Goal: Task Accomplishment & Management: Manage account settings

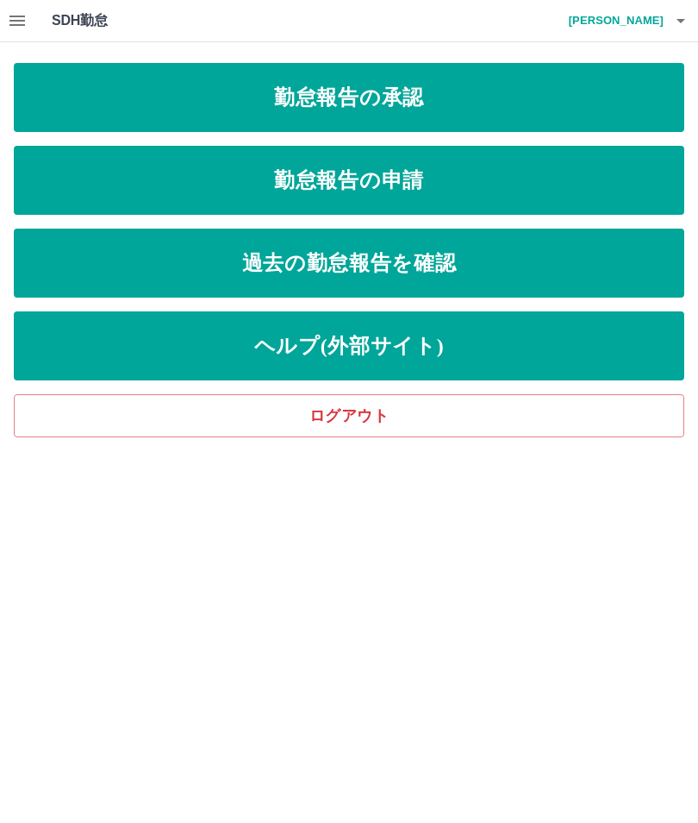
click at [386, 89] on link "勤怠報告の承認" at bounding box center [349, 97] width 671 height 69
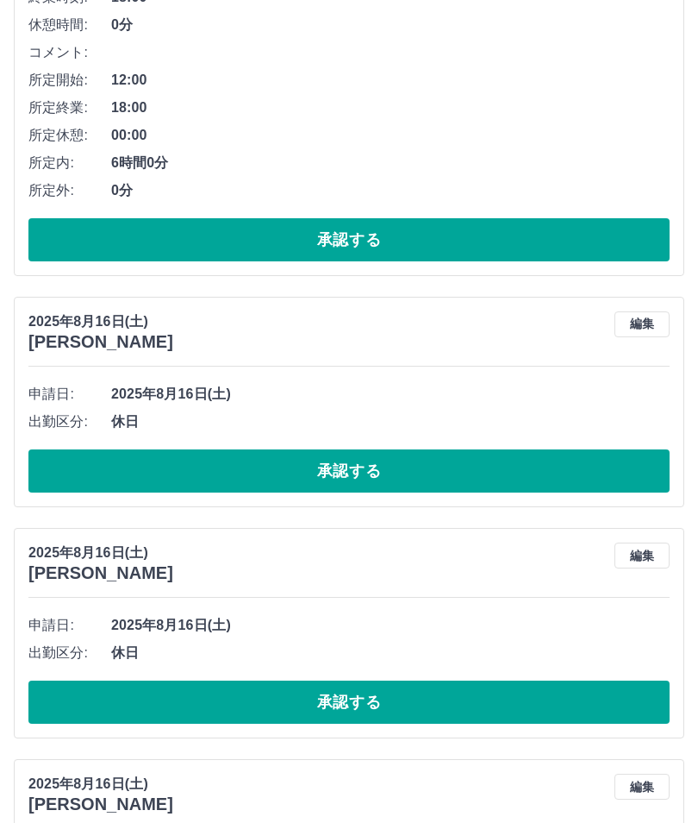
scroll to position [1346, 0]
click at [341, 455] on button "承認する" at bounding box center [348, 470] width 641 height 43
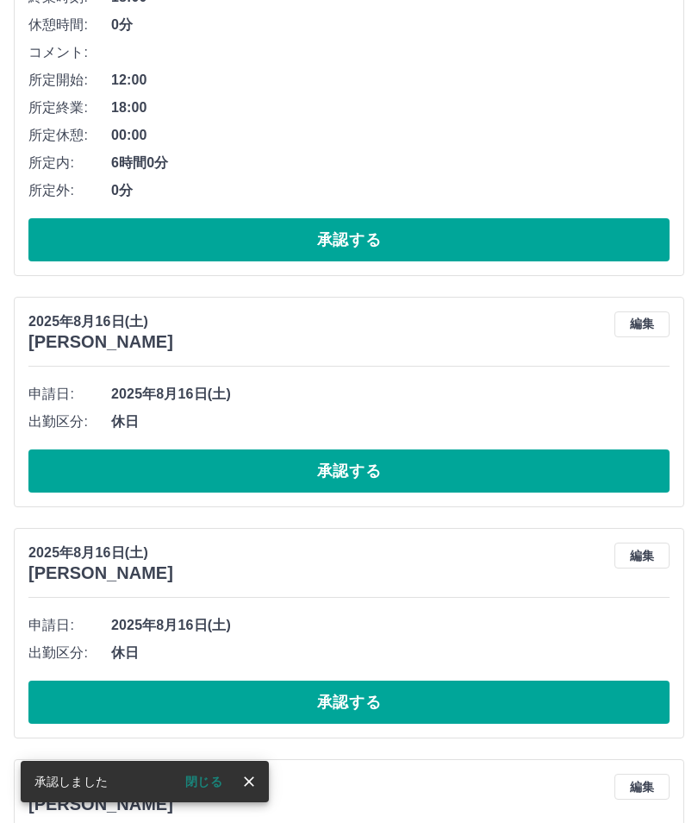
click at [341, 460] on button "承認する" at bounding box center [348, 470] width 641 height 43
click at [356, 460] on button "承認する" at bounding box center [348, 470] width 641 height 43
click at [364, 457] on button "承認する" at bounding box center [348, 470] width 641 height 43
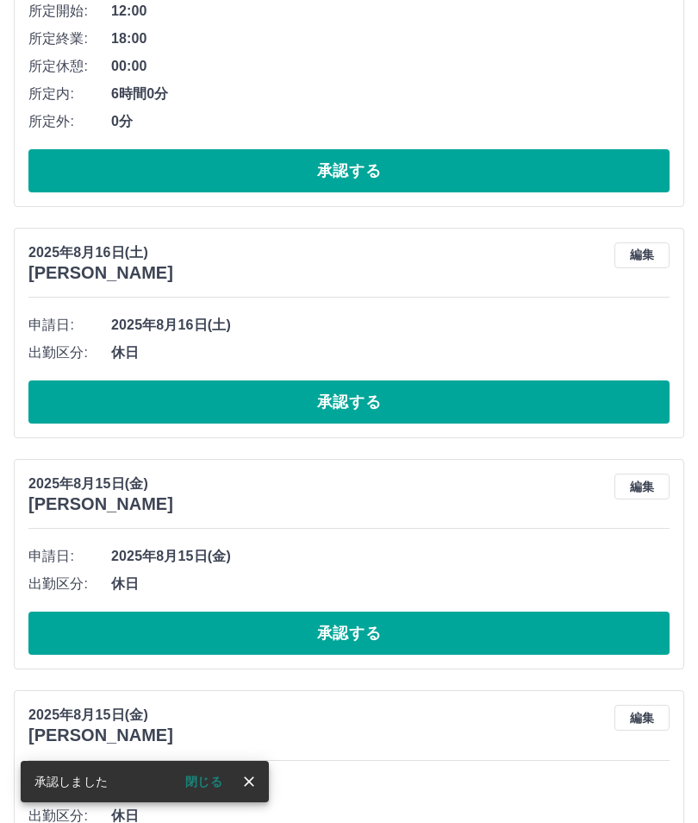
scroll to position [1440, 0]
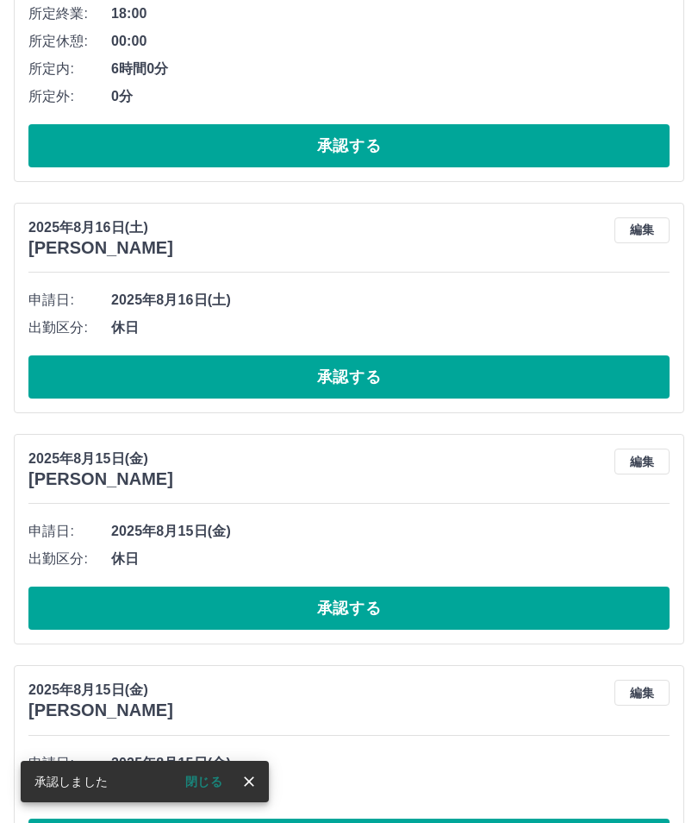
click at [253, 790] on icon "close" at bounding box center [249, 781] width 17 height 17
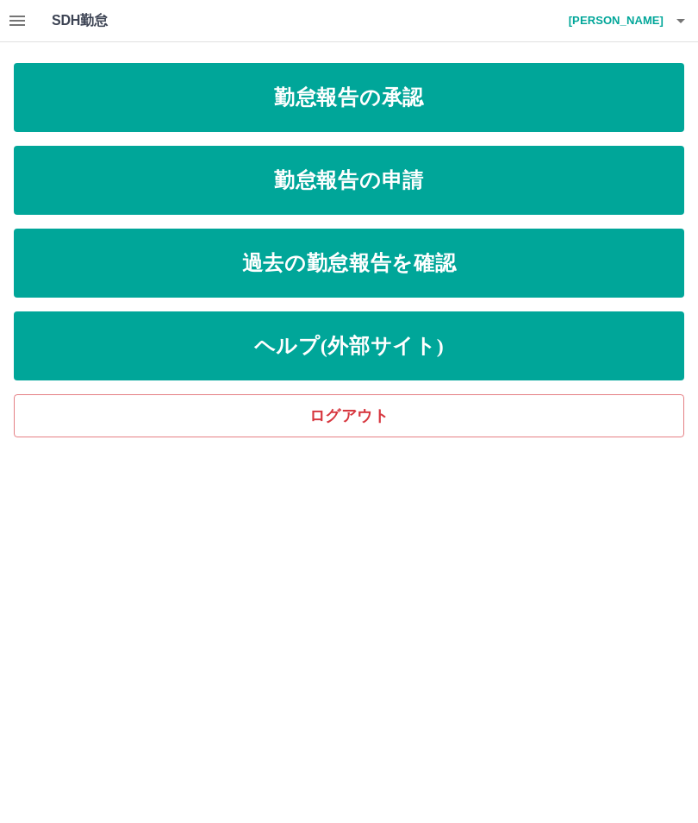
click at [397, 101] on link "勤怠報告の承認" at bounding box center [349, 97] width 671 height 69
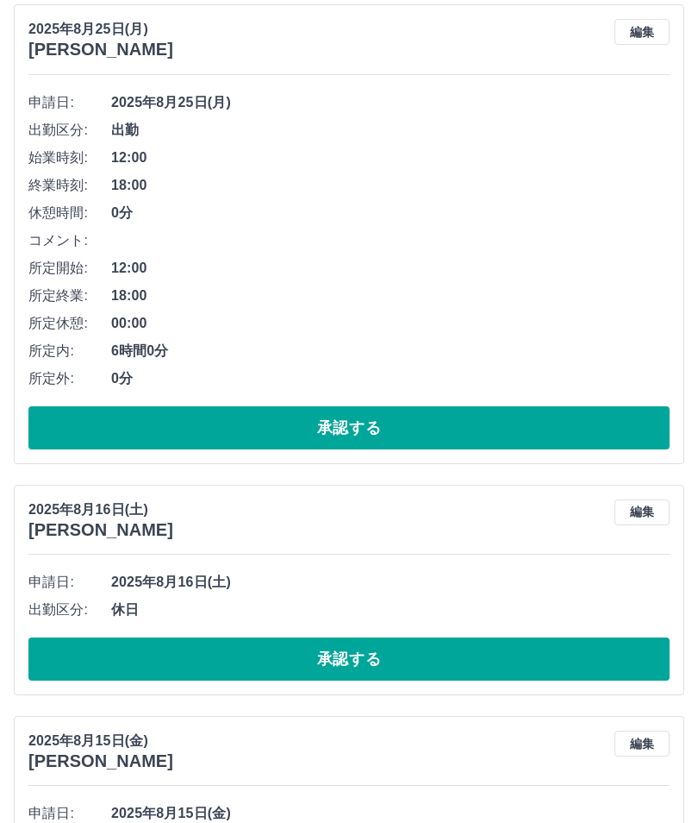
click at [381, 648] on button "承認する" at bounding box center [348, 659] width 641 height 43
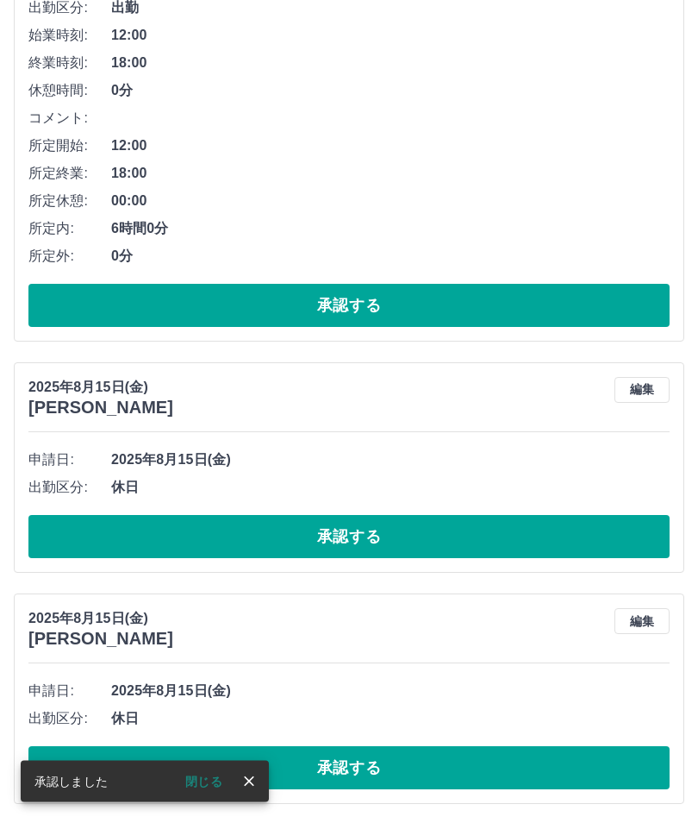
click at [364, 535] on button "承認する" at bounding box center [348, 537] width 641 height 43
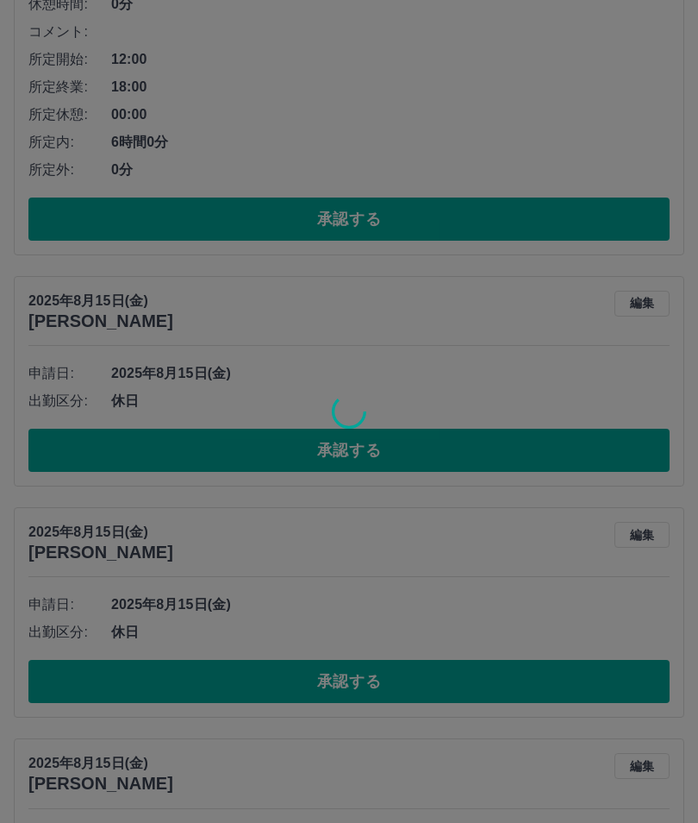
scroll to position [1374, 0]
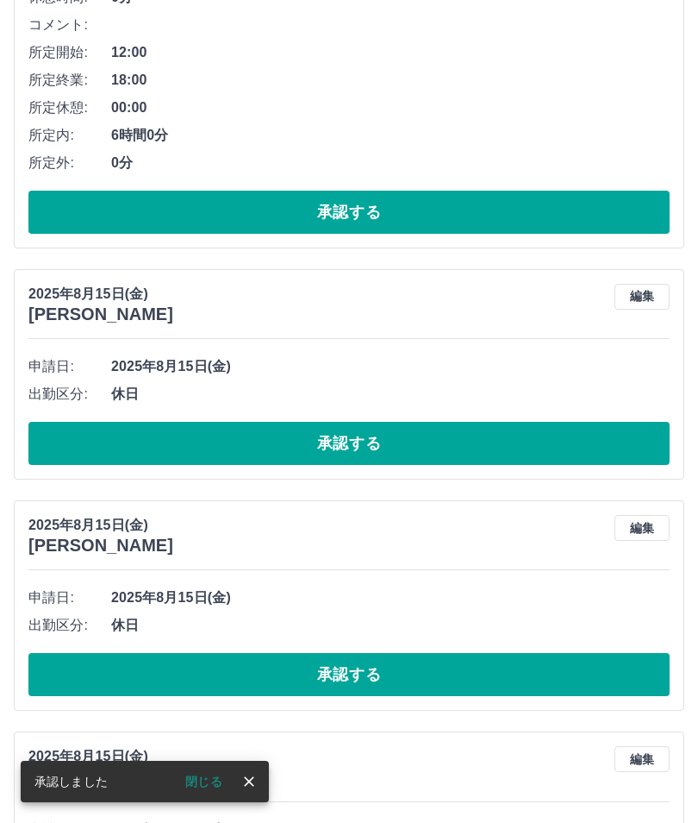
click at [368, 434] on button "承認する" at bounding box center [348, 443] width 641 height 43
click at [381, 447] on button "承認する" at bounding box center [348, 443] width 641 height 43
click at [376, 428] on button "承認する" at bounding box center [348, 443] width 641 height 43
click at [354, 411] on div "申請日: 2025年8月15日(金) 出勤区分: 休日 承認する" at bounding box center [348, 409] width 641 height 112
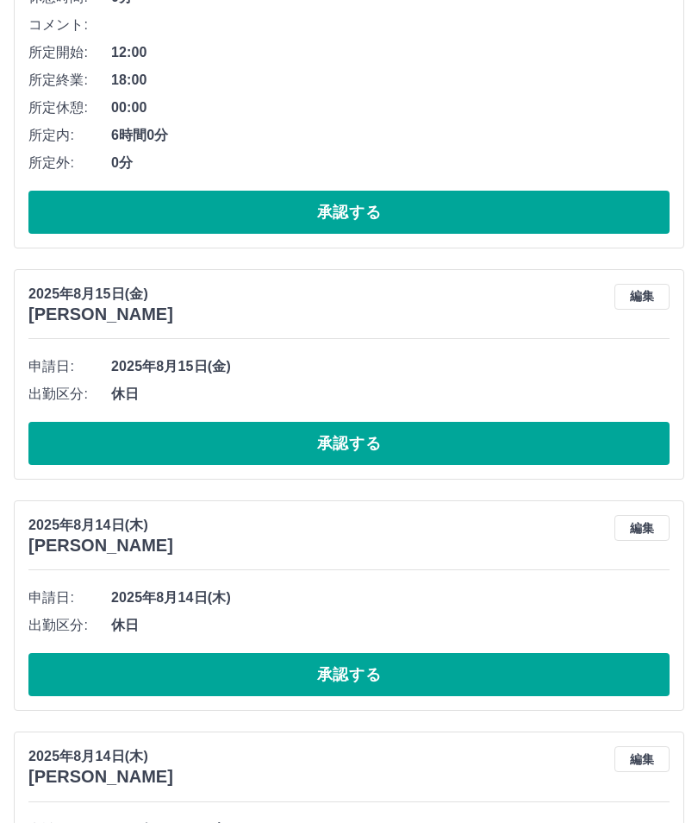
click at [351, 448] on button "承認する" at bounding box center [348, 443] width 641 height 43
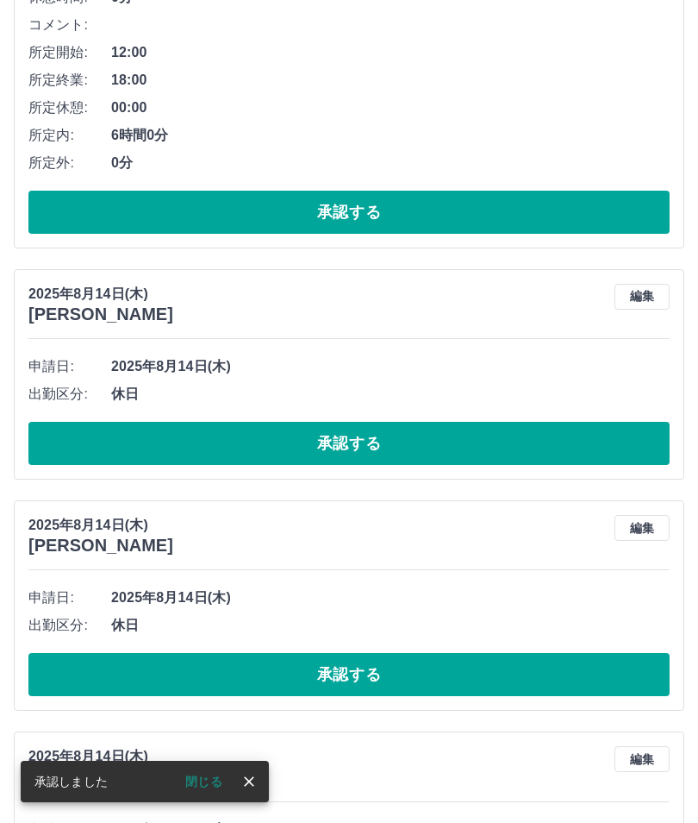
click at [341, 430] on button "承認する" at bounding box center [348, 443] width 641 height 43
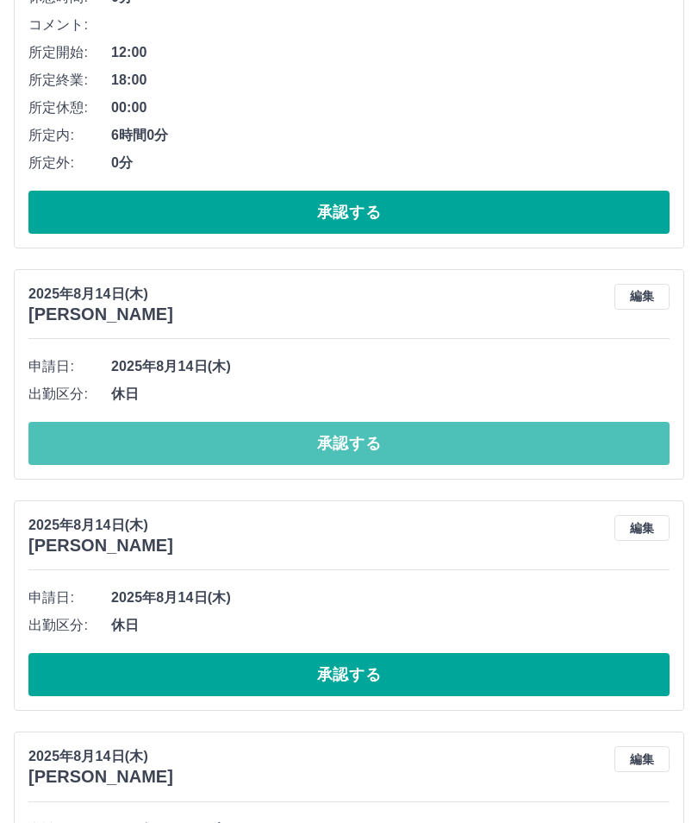
click at [358, 443] on button "承認する" at bounding box center [348, 443] width 641 height 43
click at [355, 435] on button "承認する" at bounding box center [348, 443] width 641 height 43
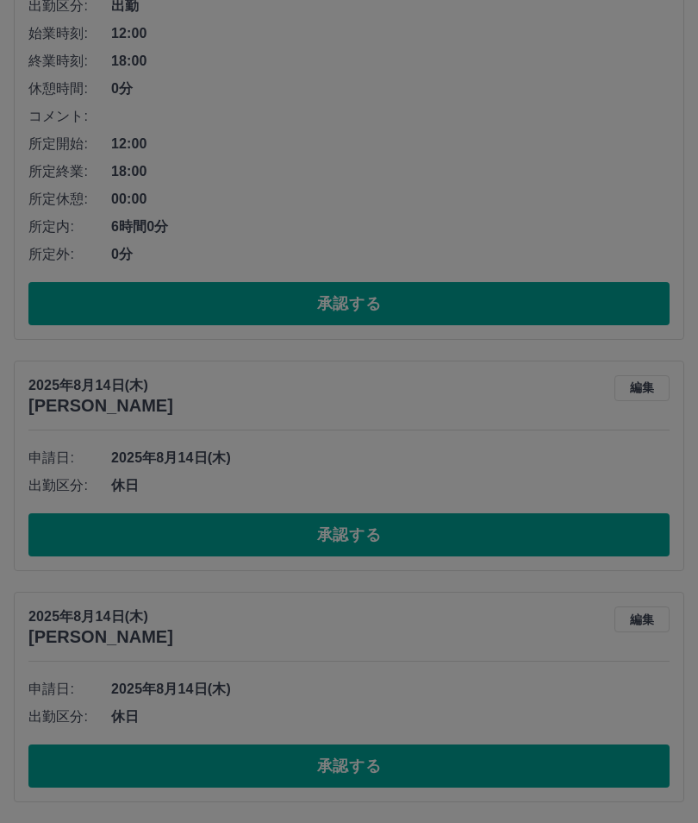
scroll to position [1204, 0]
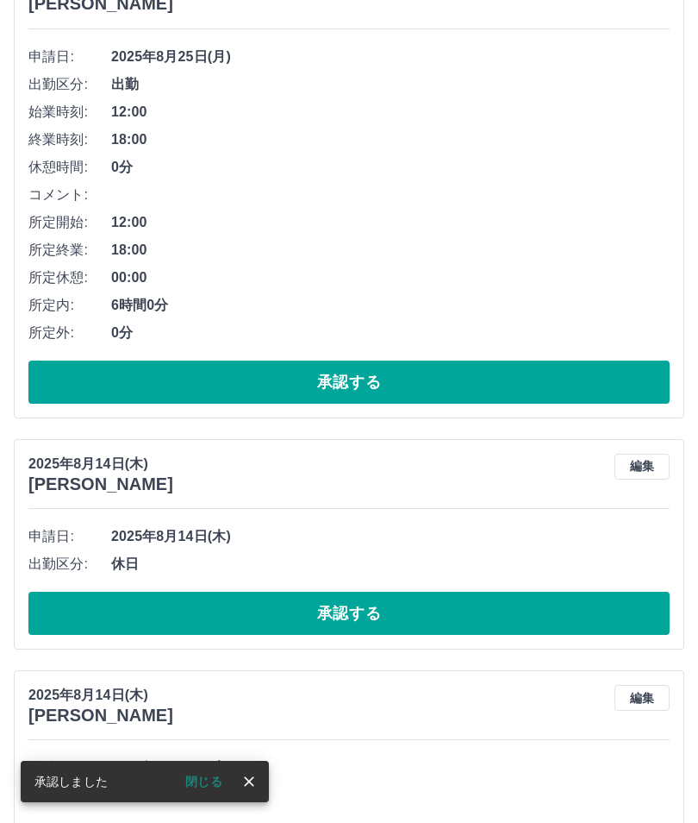
click at [345, 606] on button "承認する" at bounding box center [348, 612] width 641 height 43
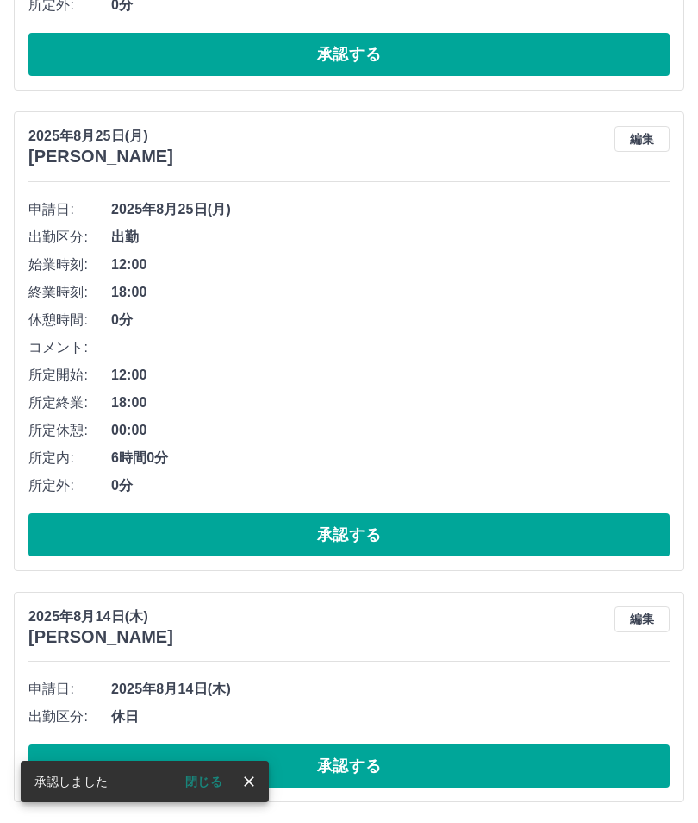
scroll to position [973, 0]
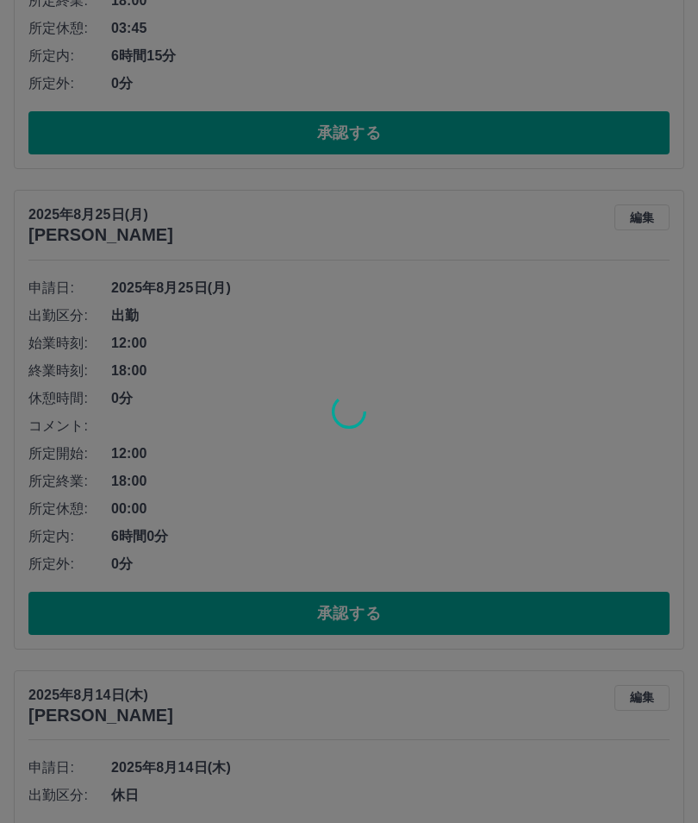
scroll to position [742, 0]
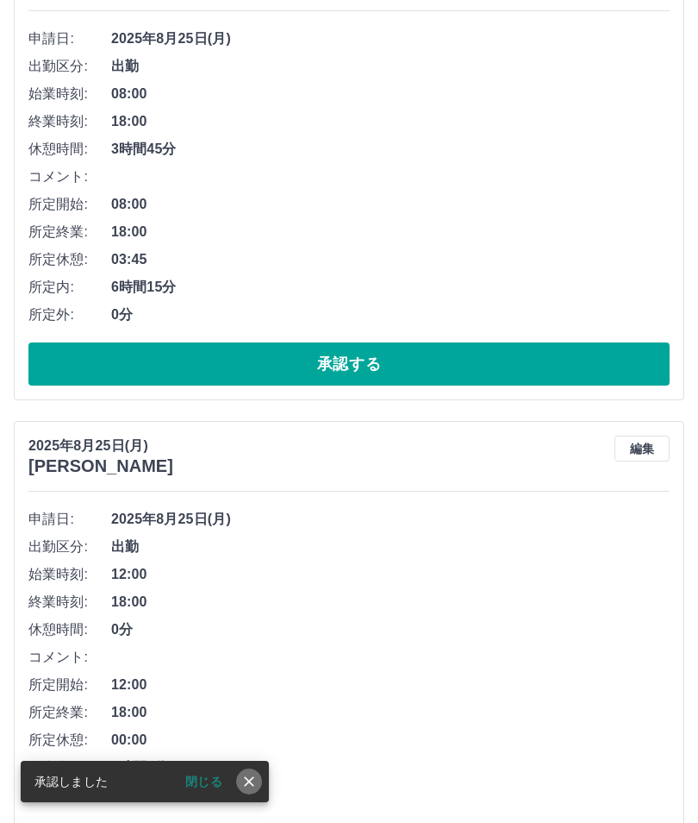
click at [245, 790] on icon "close" at bounding box center [249, 781] width 17 height 17
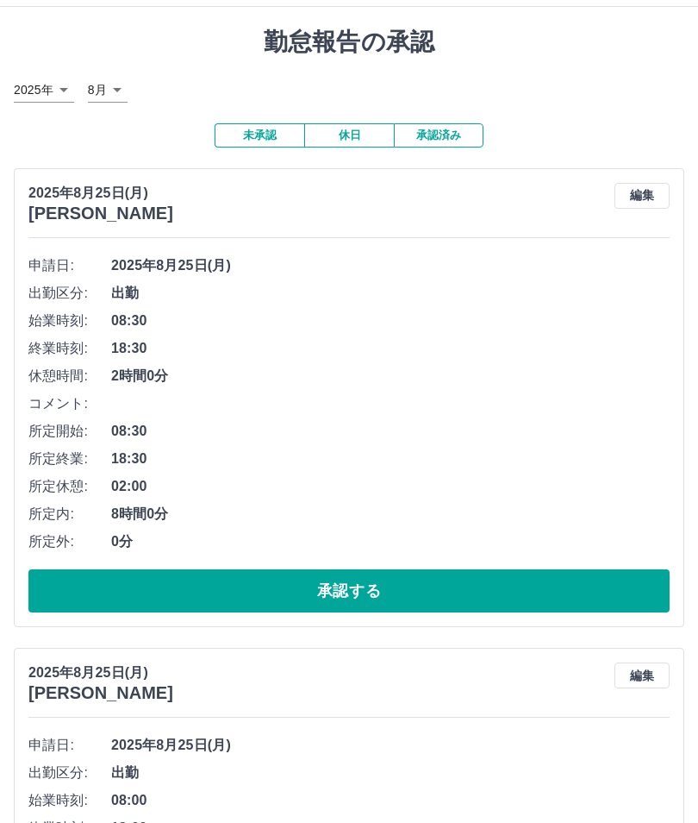
scroll to position [0, 0]
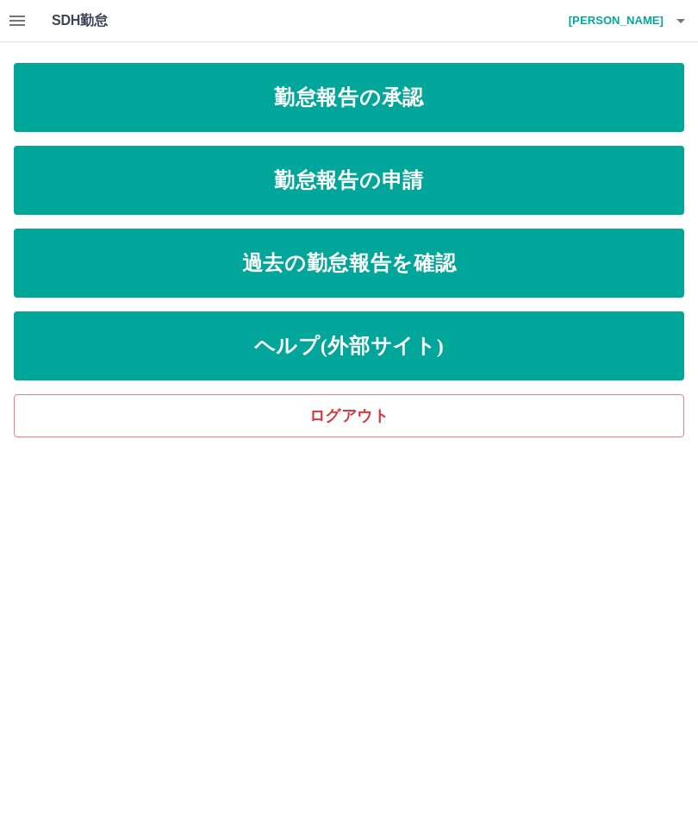
click at [362, 93] on link "勤怠報告の承認" at bounding box center [349, 97] width 671 height 69
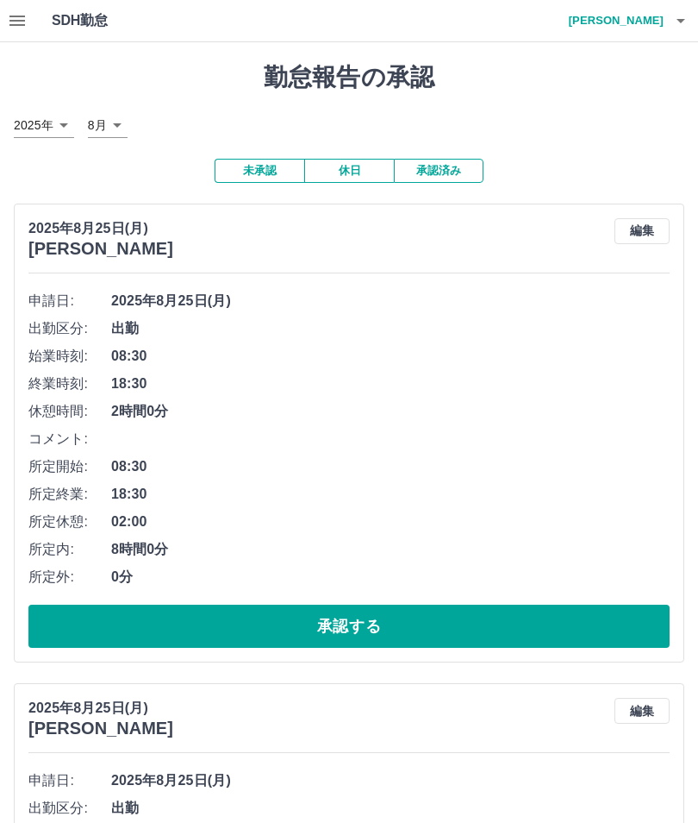
click at [355, 625] on button "承認する" at bounding box center [348, 625] width 641 height 43
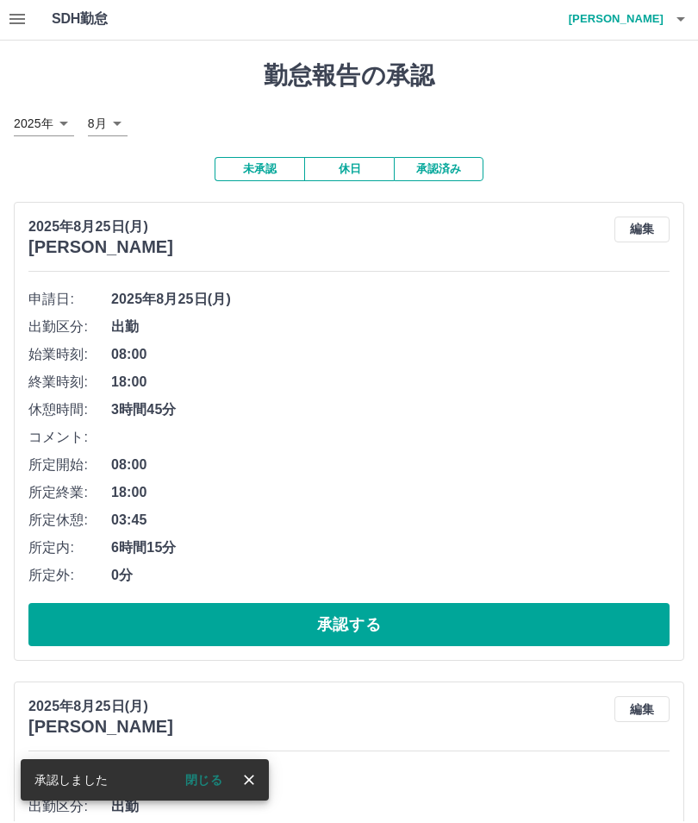
scroll to position [12, 0]
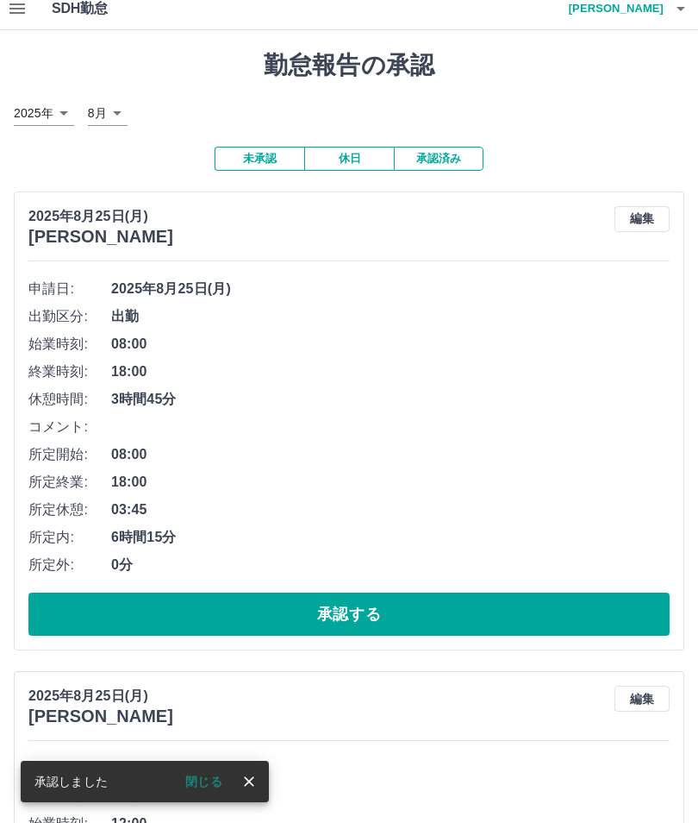
click at [368, 610] on button "承認する" at bounding box center [348, 613] width 641 height 43
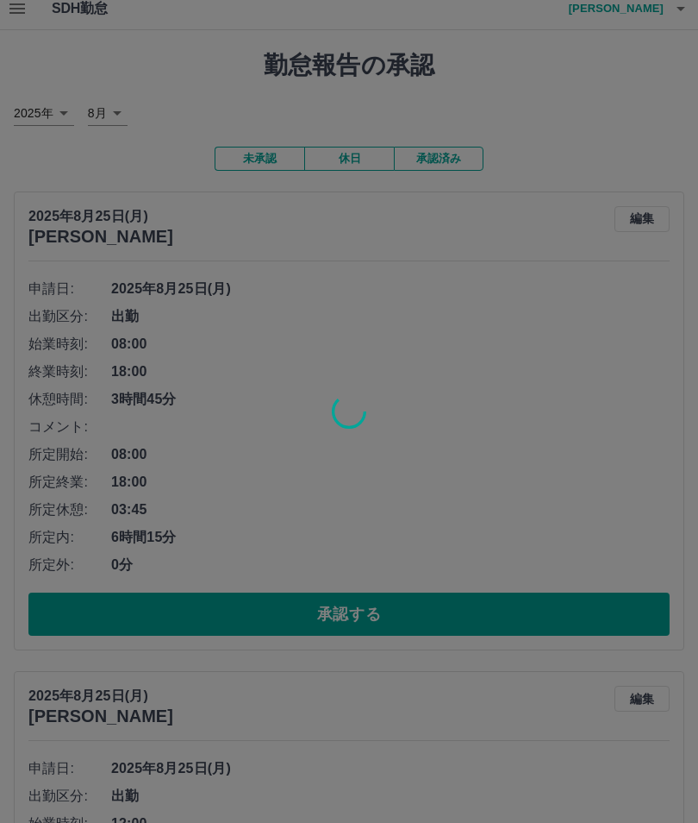
scroll to position [0, 0]
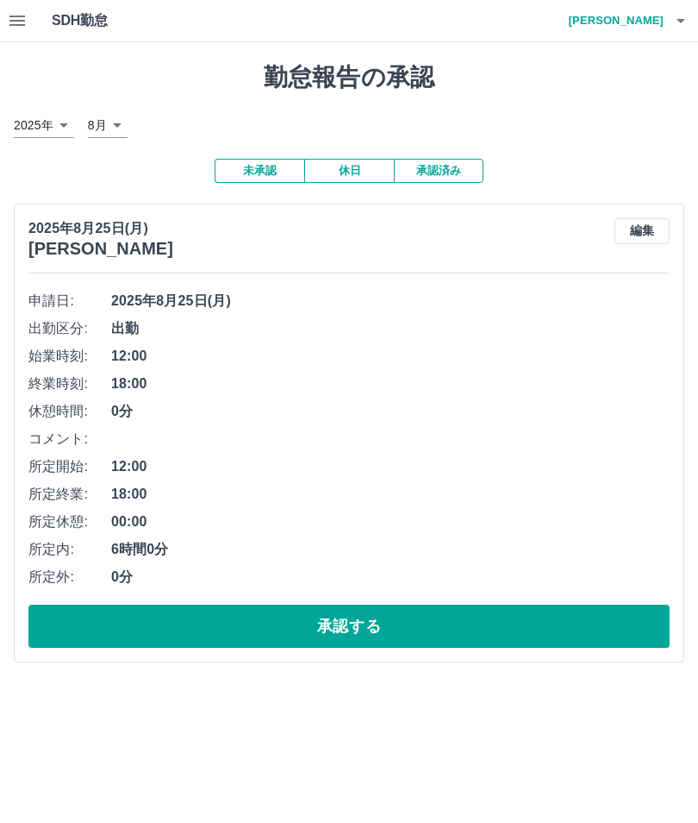
click at [353, 619] on button "承認する" at bounding box center [348, 625] width 641 height 43
